Goal: Obtain resource: Download file/media

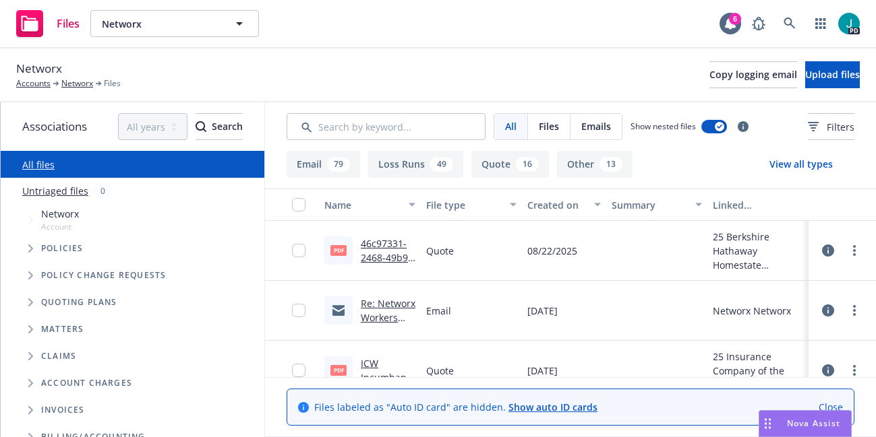
click at [385, 241] on link "46c97331-2468-49b9-b2d5-b0d3b8c86d27.pdf" at bounding box center [386, 271] width 51 height 69
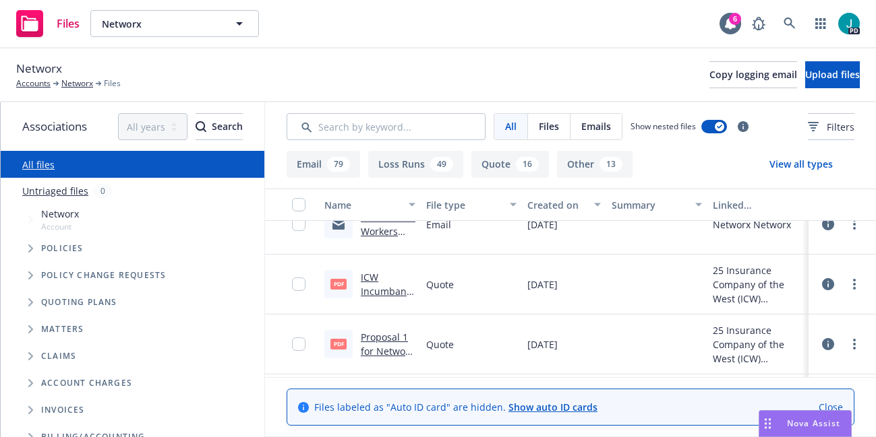
scroll to position [133, 0]
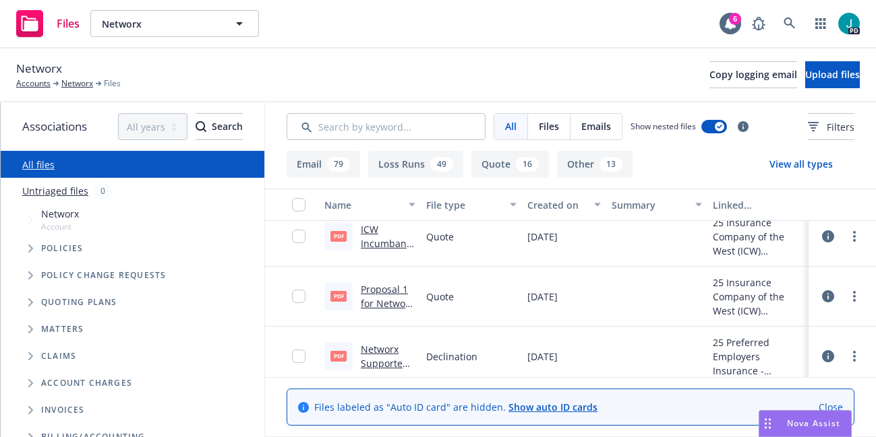
click at [385, 245] on link "ICW Incumbant Carrier Renewal Proposal.pdf" at bounding box center [388, 265] width 54 height 84
